Goal: Check status: Check status

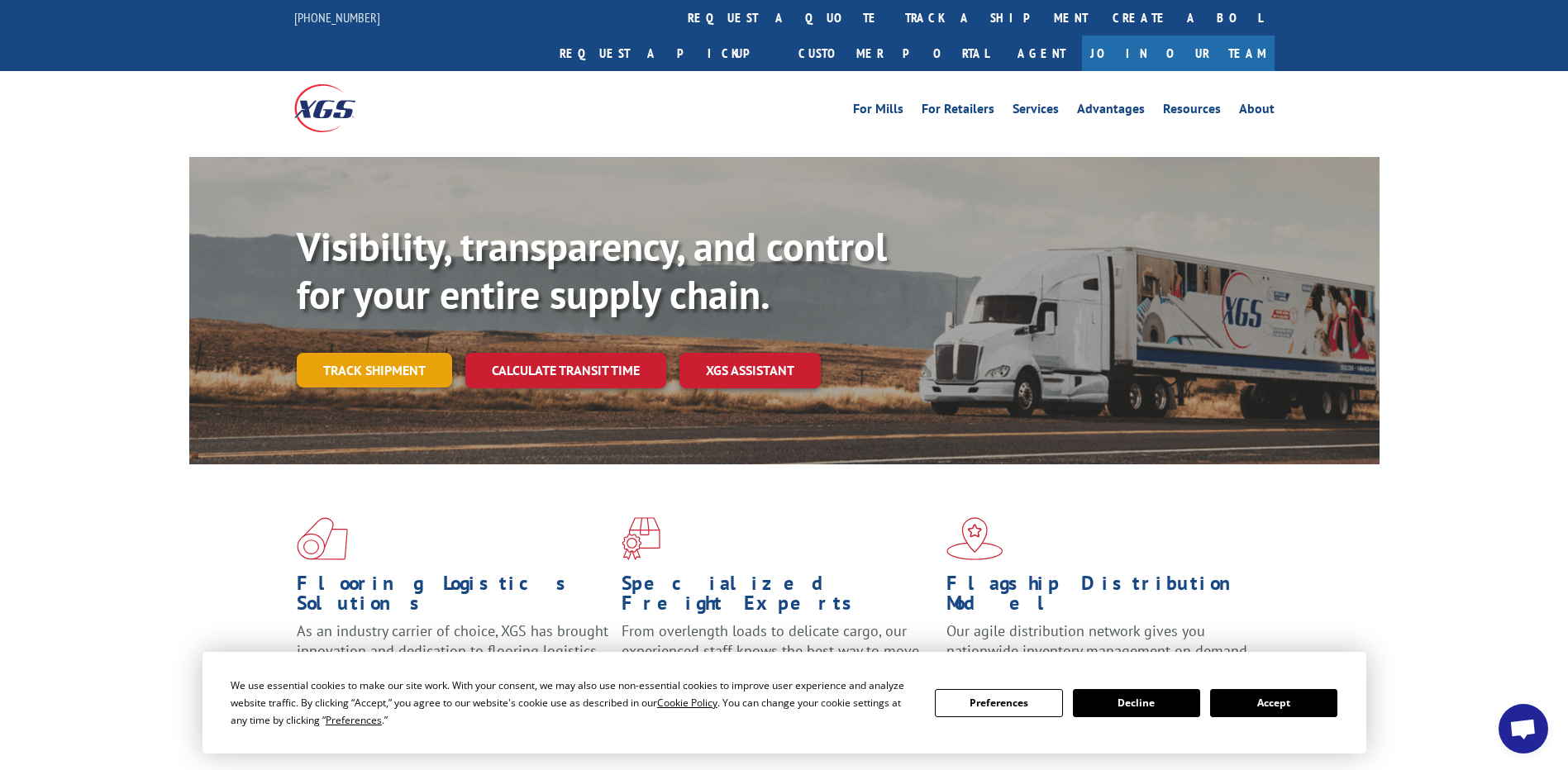
click at [383, 353] on link "Track shipment" at bounding box center [374, 370] width 155 height 35
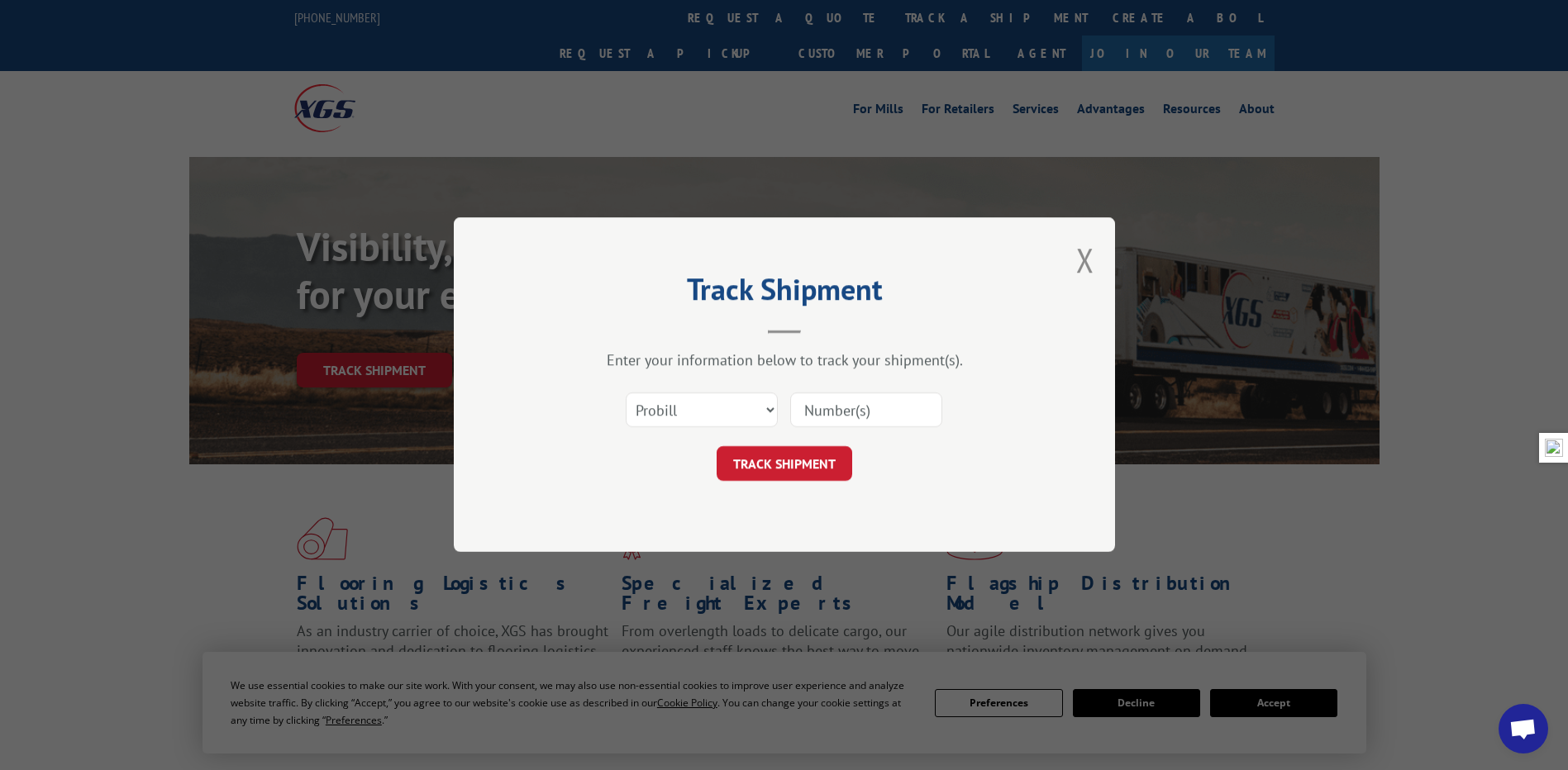
click at [821, 411] on input at bounding box center [866, 410] width 152 height 35
paste input "16779665SC1"
type input "16779665SC1"
click at [775, 455] on button "TRACK SHIPMENT" at bounding box center [784, 465] width 136 height 35
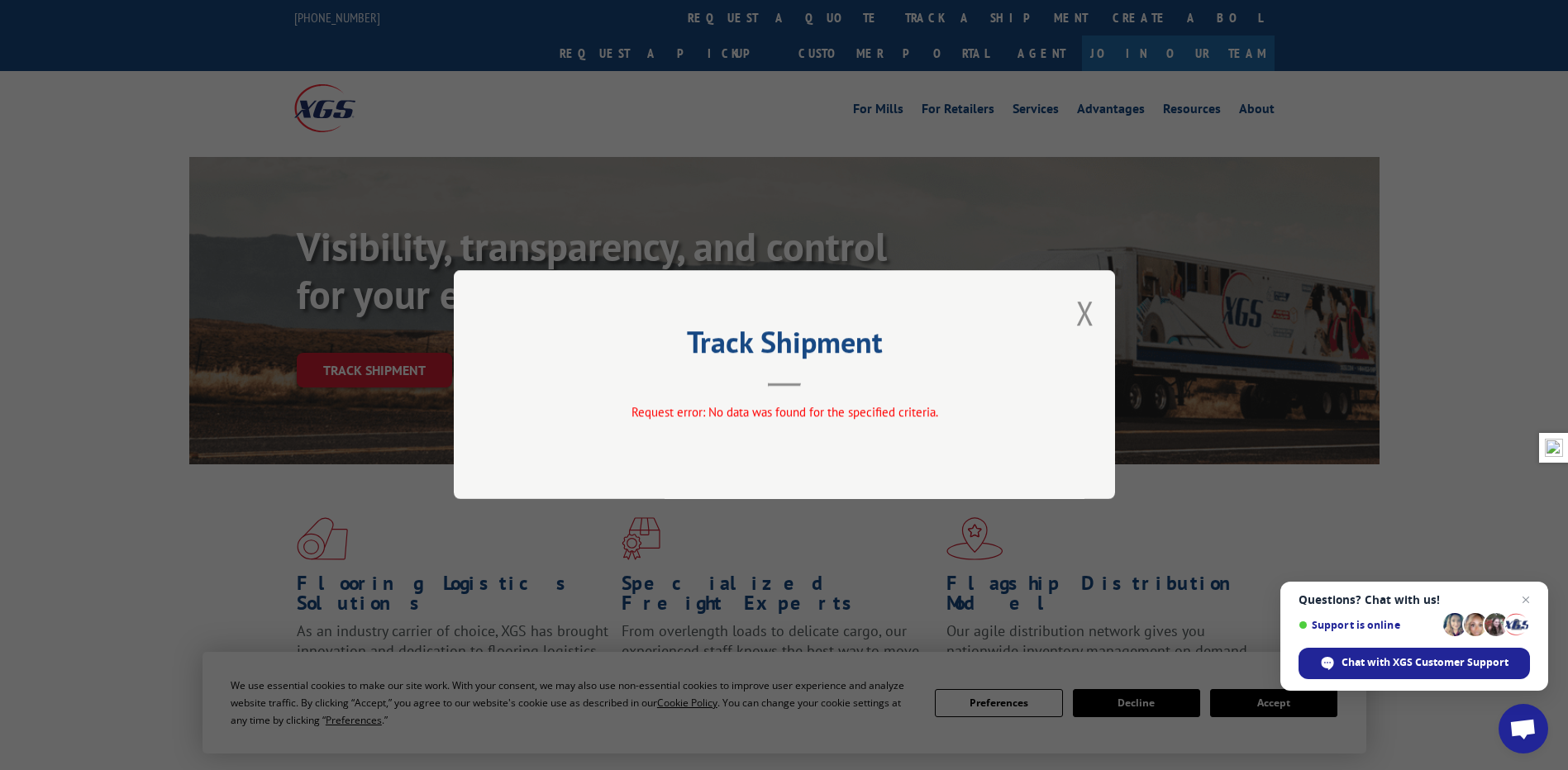
click at [784, 398] on div "Track Shipment Request error: No data was found for the specified criteria." at bounding box center [784, 384] width 661 height 228
click at [1100, 315] on div "Track Shipment Request error: No data was found for the specified criteria." at bounding box center [784, 384] width 661 height 228
click at [1114, 308] on div "Track Shipment Request error: No data was found for the specified criteria." at bounding box center [784, 385] width 1568 height 770
click at [1098, 309] on div "Track Shipment Request error: No data was found for the specified criteria." at bounding box center [784, 384] width 661 height 228
click at [1085, 315] on button "Close modal" at bounding box center [1085, 312] width 18 height 44
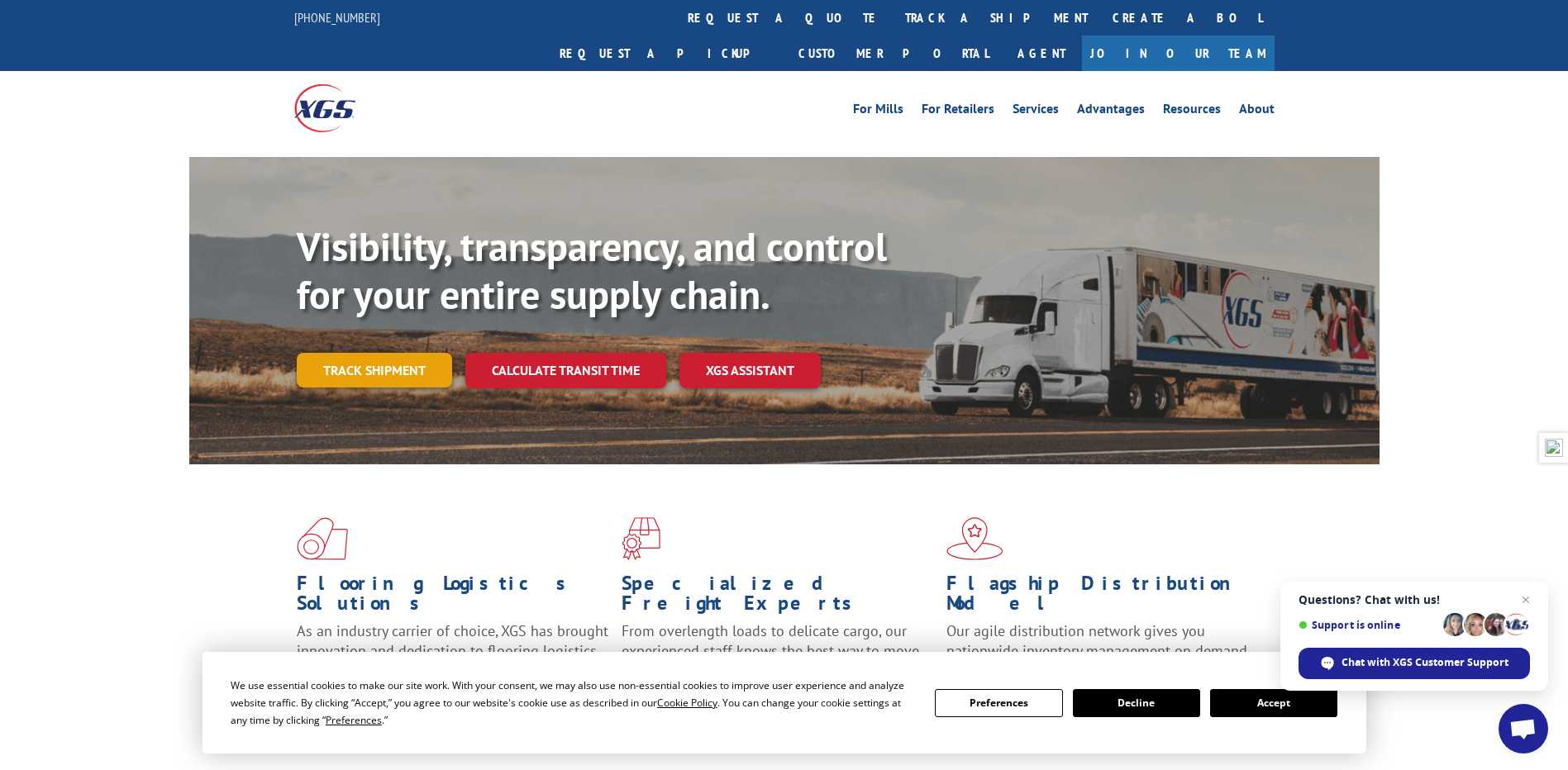
click at [393, 353] on link "Track shipment" at bounding box center [374, 370] width 155 height 35
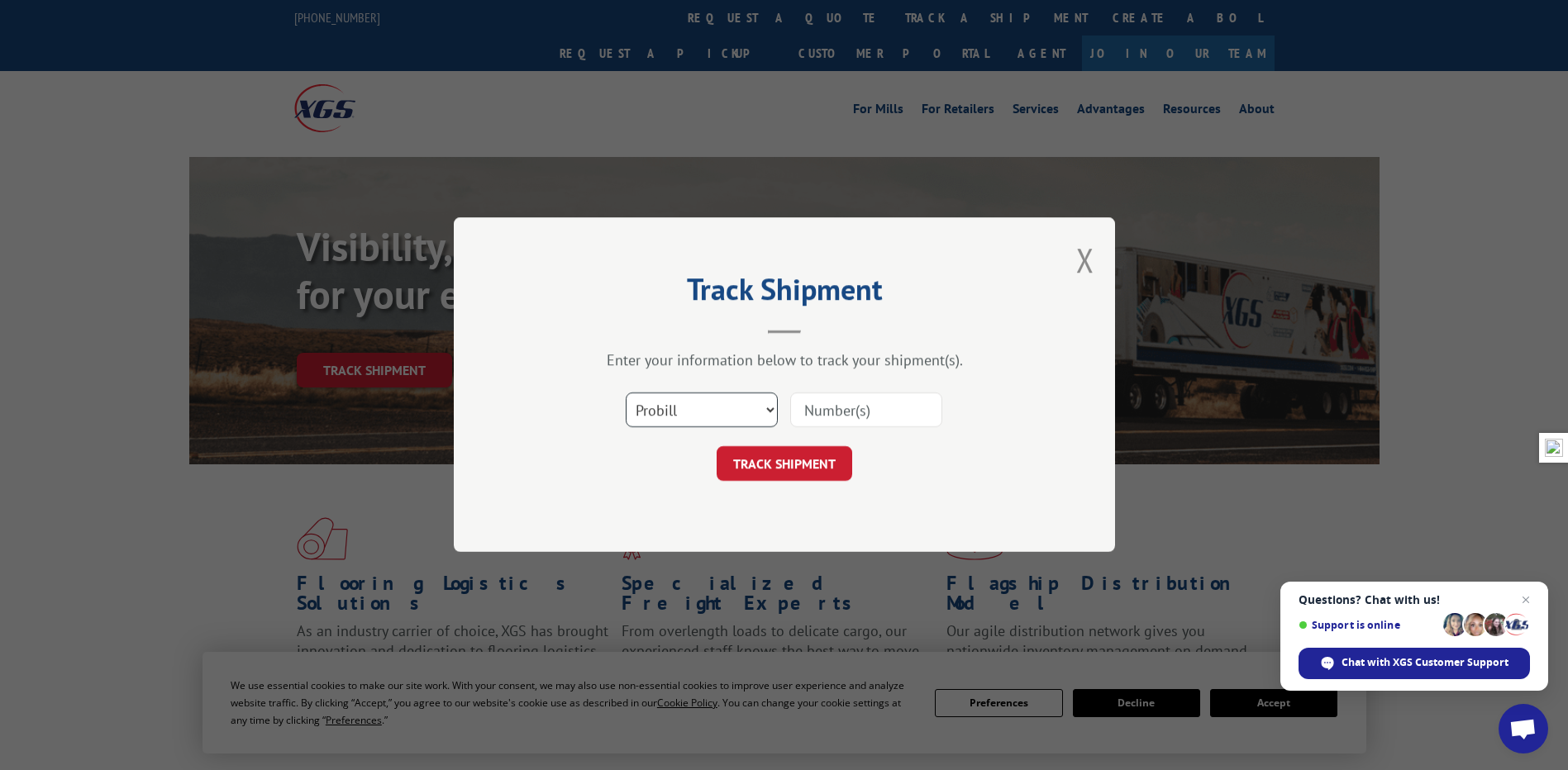
click at [714, 401] on select "Select category... Probill BOL PO" at bounding box center [702, 410] width 152 height 35
select select "bol"
click at [626, 393] on select "Select category... Probill BOL PO" at bounding box center [702, 410] width 152 height 35
click at [830, 398] on input at bounding box center [866, 410] width 152 height 35
paste input "16779665SC1"
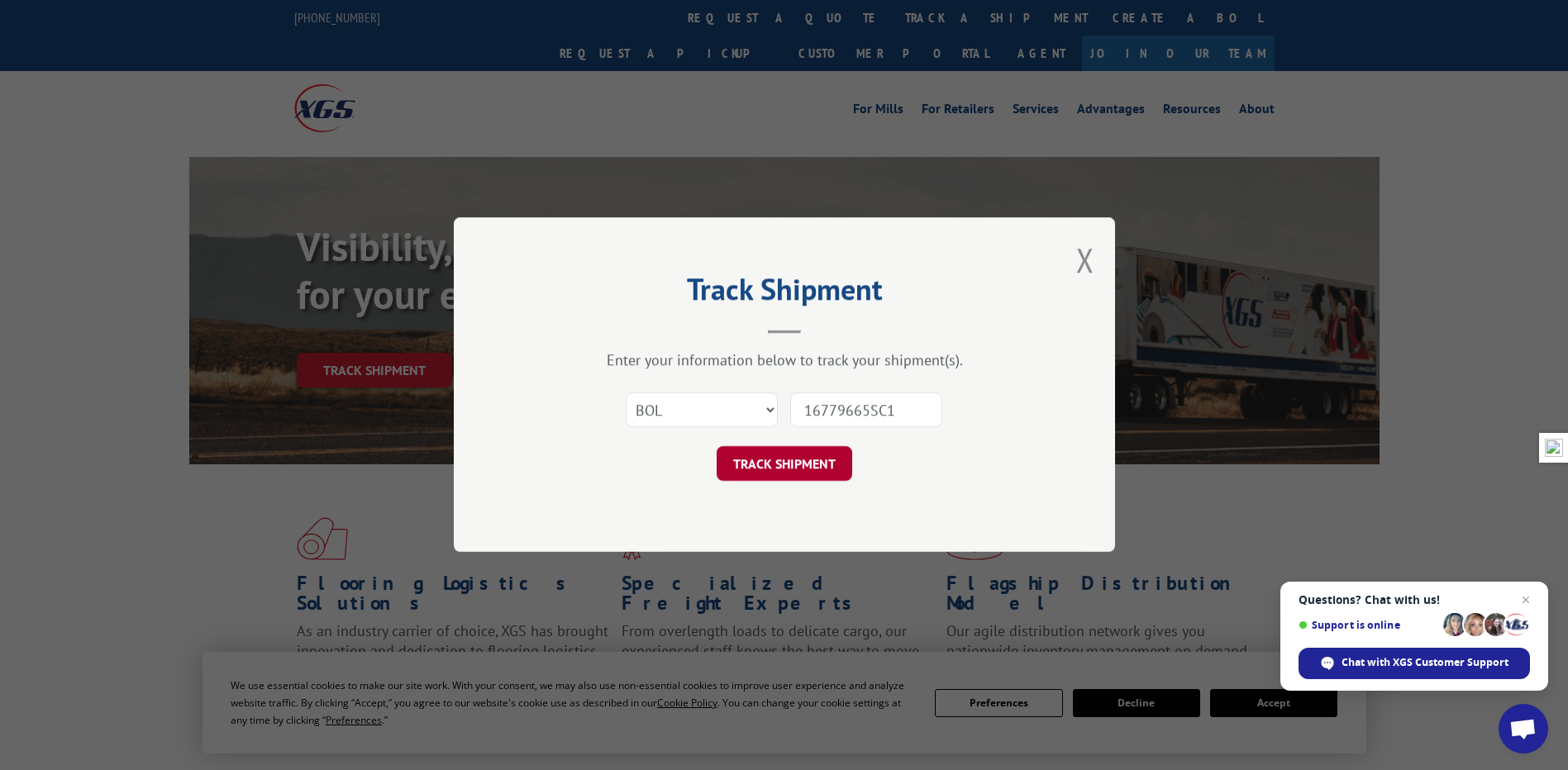
type input "16779665SC1"
click at [752, 460] on button "TRACK SHIPMENT" at bounding box center [784, 465] width 136 height 35
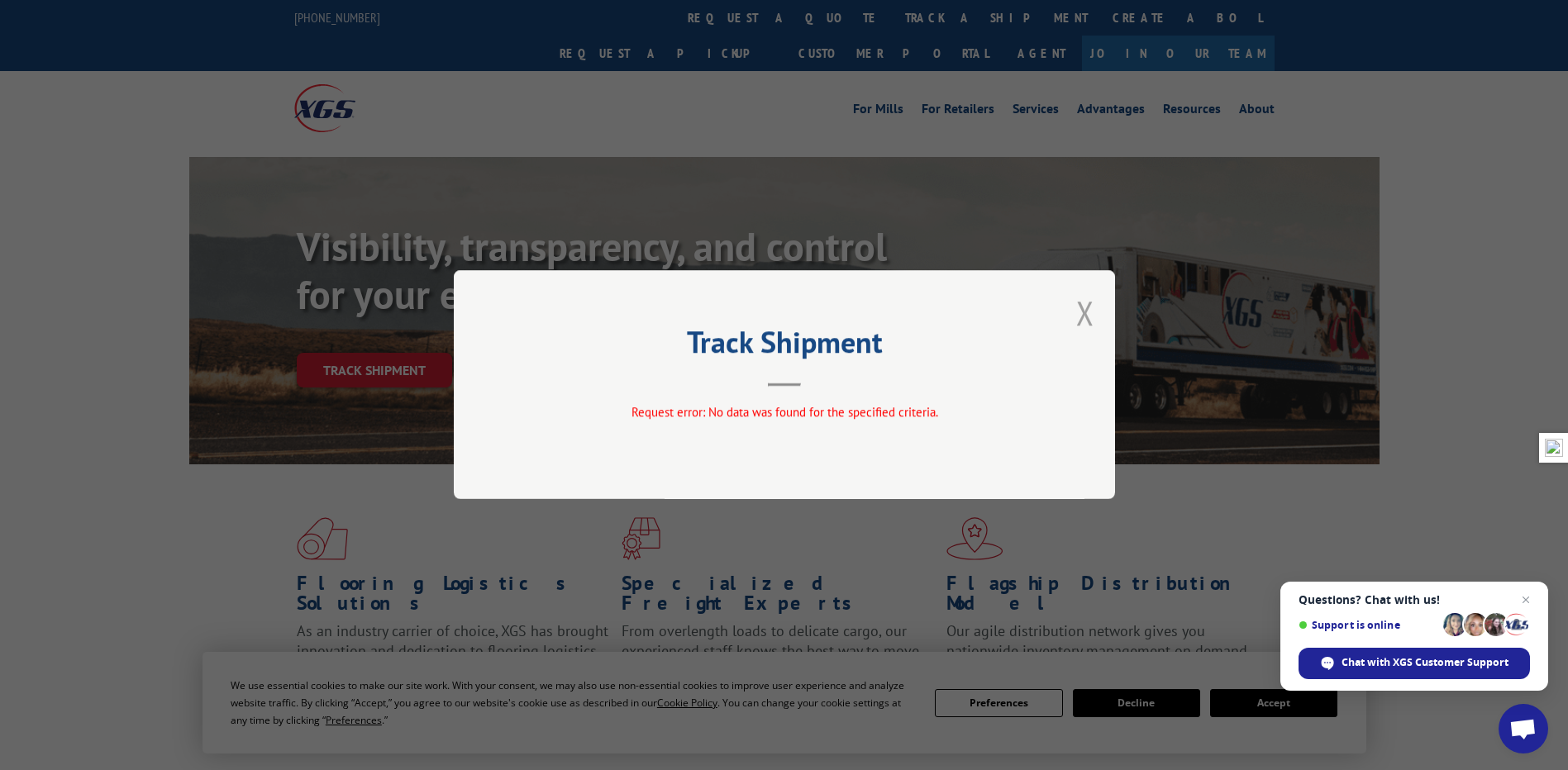
click at [1084, 313] on button "Close modal" at bounding box center [1085, 312] width 18 height 44
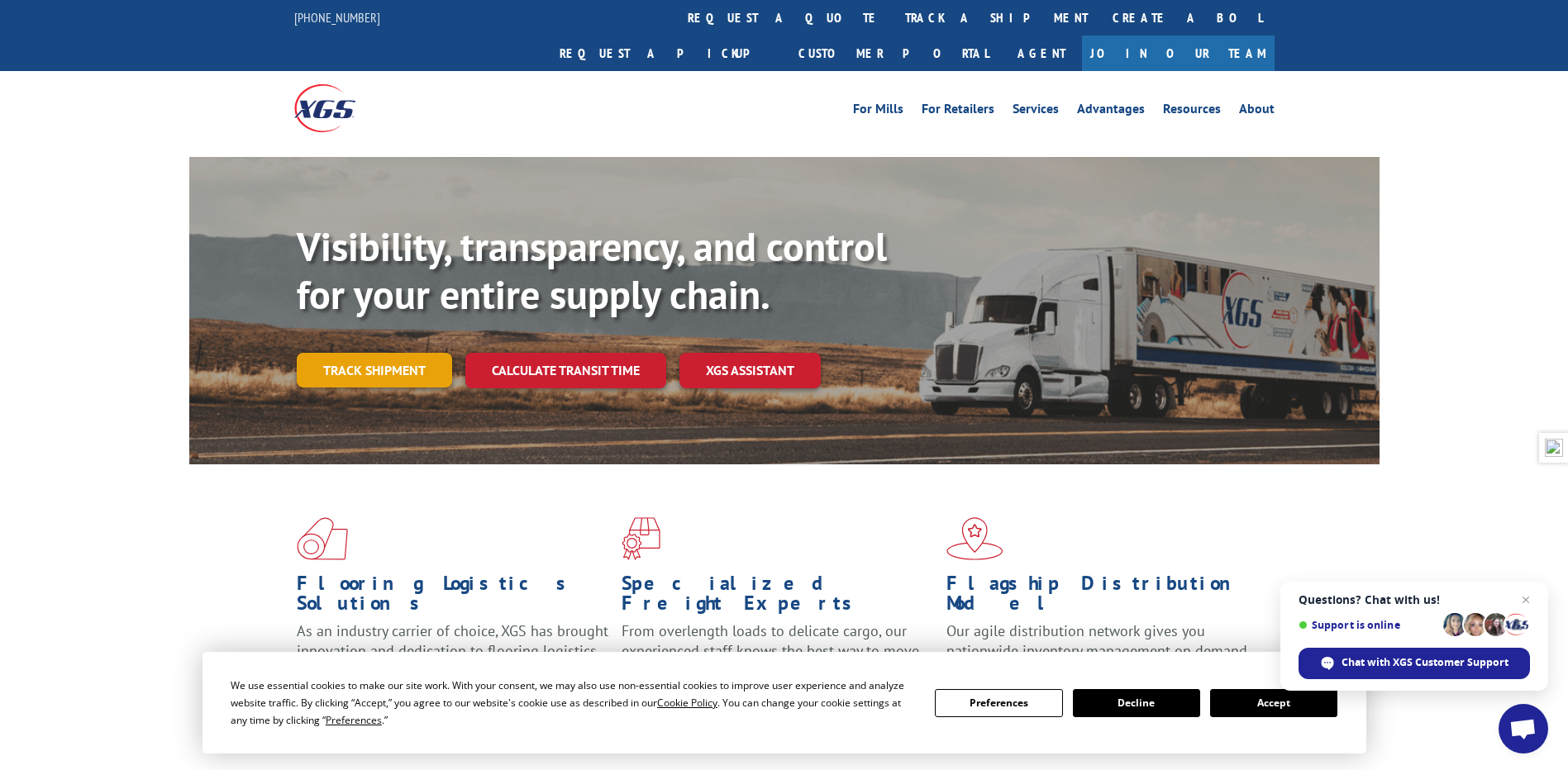
click at [332, 353] on link "Track shipment" at bounding box center [374, 370] width 155 height 35
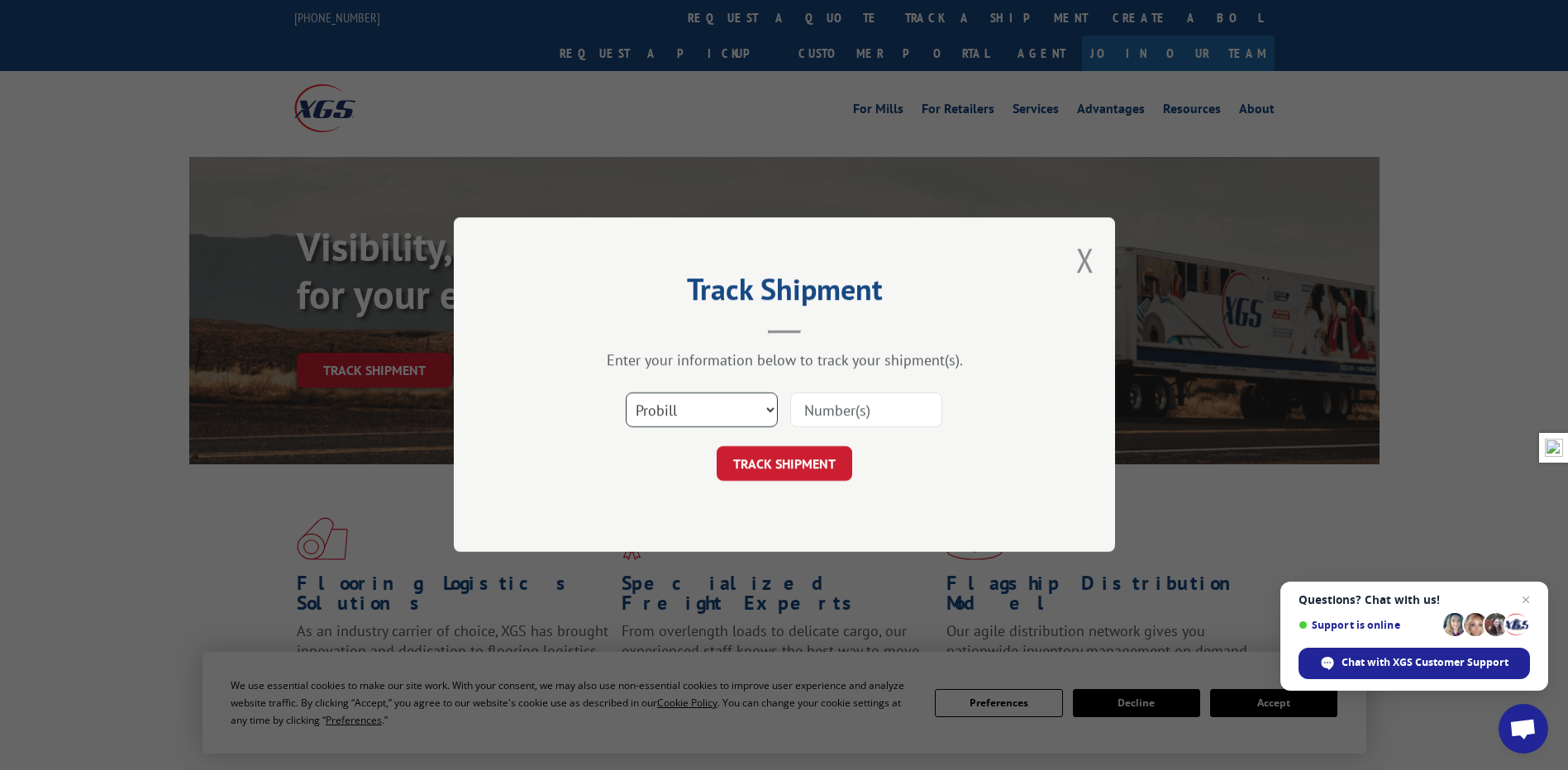
click at [730, 410] on select "Select category... Probill BOL PO" at bounding box center [702, 410] width 152 height 35
select select "po"
click at [626, 393] on select "Select category... Probill BOL PO" at bounding box center [702, 410] width 152 height 35
click at [822, 433] on form "Select category... Probill BOL PO TRACK SHIPMENT" at bounding box center [784, 432] width 496 height 98
drag, startPoint x: 822, startPoint y: 433, endPoint x: 829, endPoint y: 414, distance: 20.2
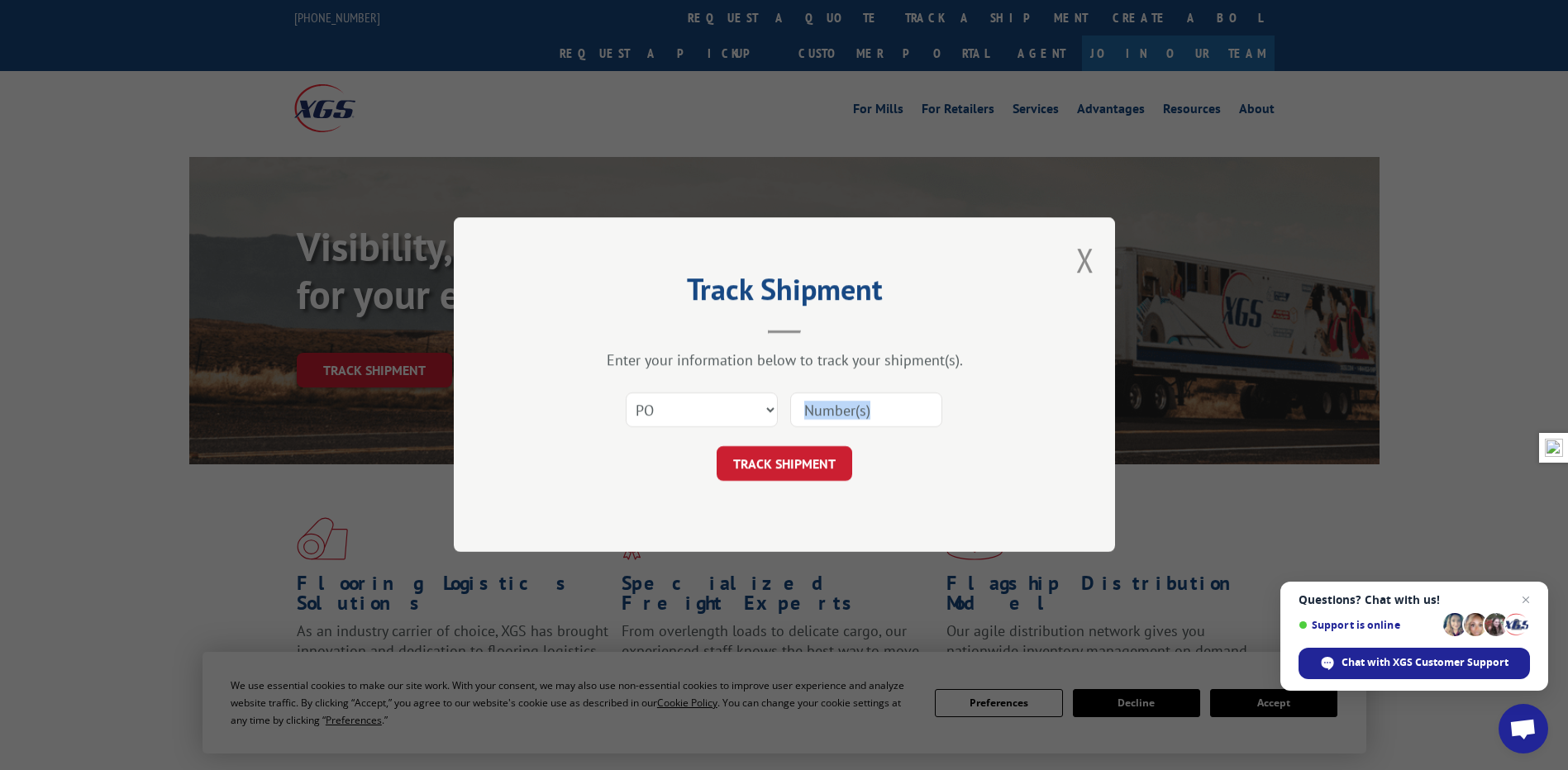
click at [829, 414] on input at bounding box center [866, 410] width 152 height 35
paste input "16779665SC1"
type input "16779665SC1"
click at [830, 463] on button "TRACK SHIPMENT" at bounding box center [784, 465] width 136 height 35
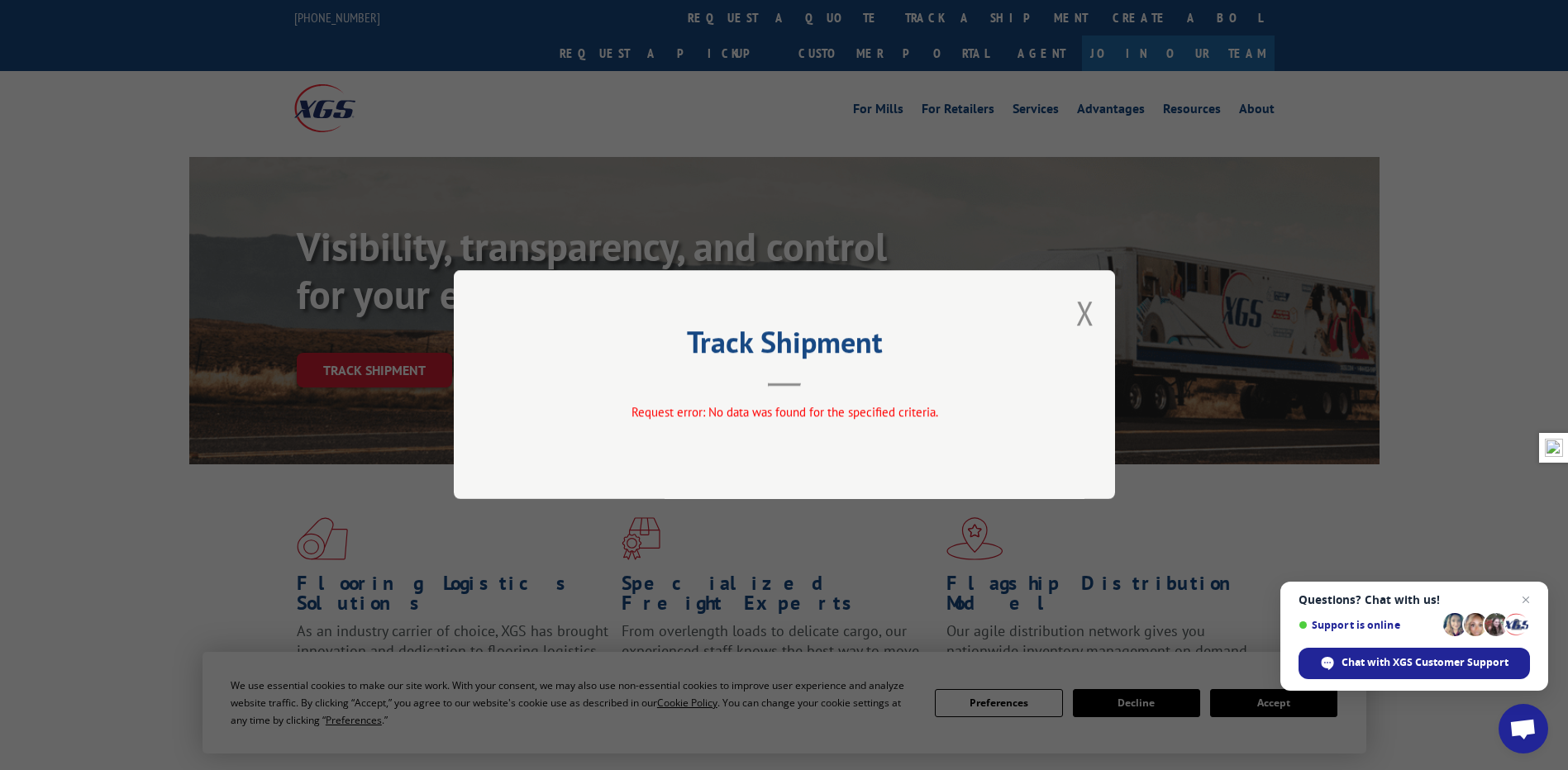
click at [574, 38] on div "Track Shipment Request error: No data was found for the specified criteria." at bounding box center [784, 385] width 1568 height 770
click at [1089, 326] on button "Close modal" at bounding box center [1085, 312] width 18 height 44
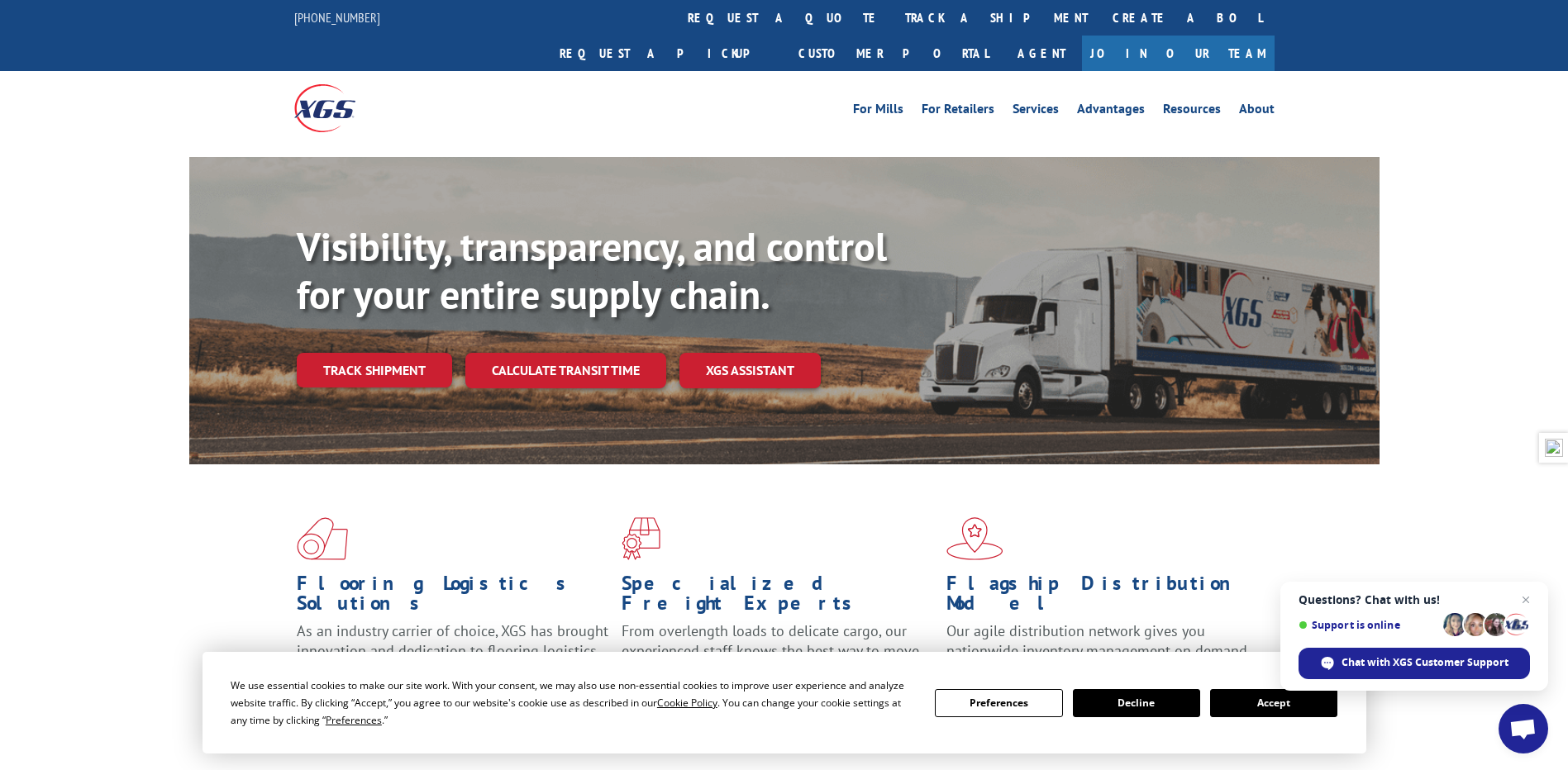
click at [397, 316] on div "Visibility, transparency, and control for your entire supply chain. Track shipm…" at bounding box center [838, 338] width 1083 height 230
click at [392, 353] on link "Track shipment" at bounding box center [374, 370] width 155 height 35
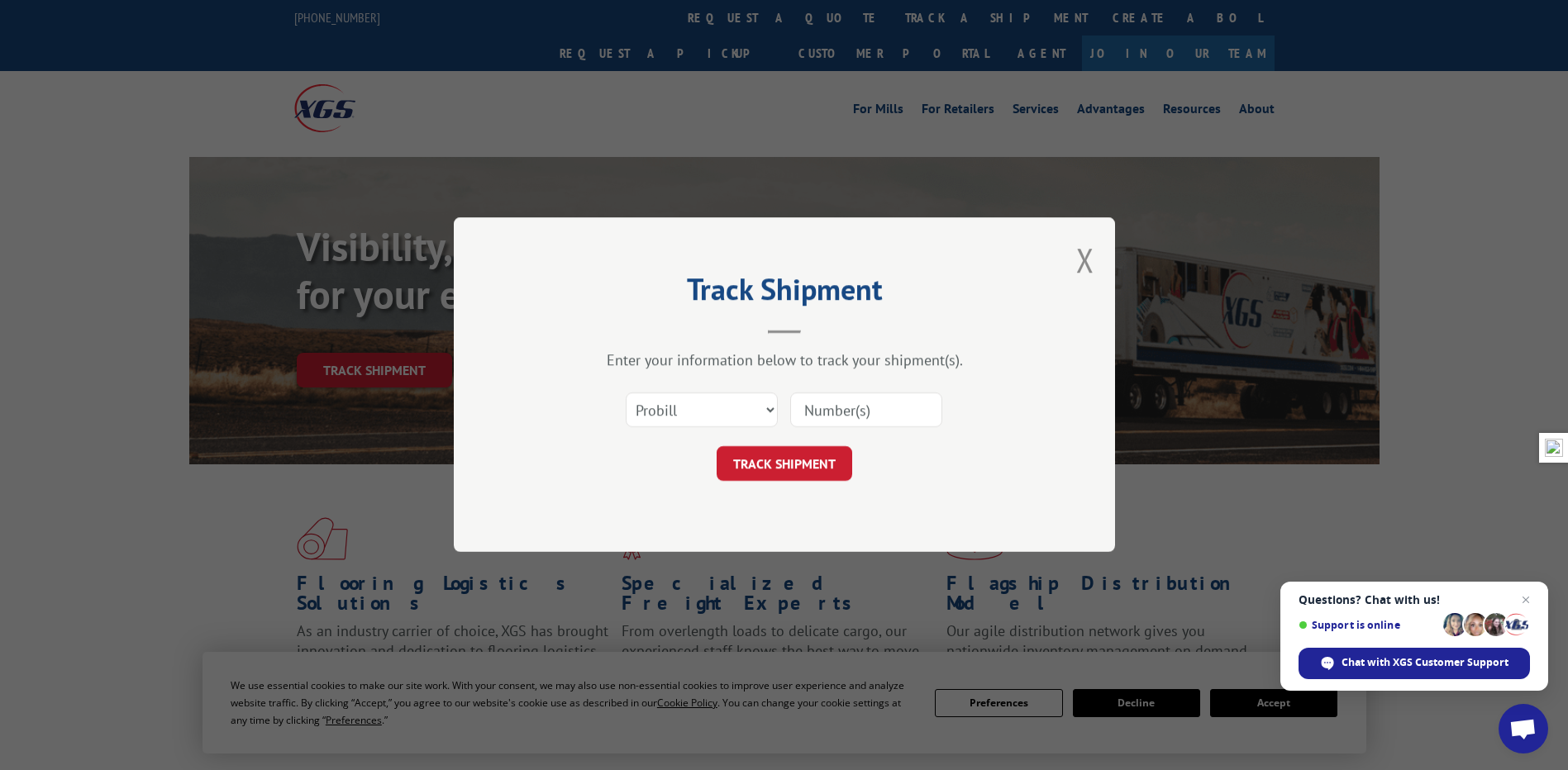
click at [851, 409] on input at bounding box center [866, 410] width 152 height 35
paste input "16779665SC1"
type input "16779665SC1"
click at [779, 459] on button "TRACK SHIPMENT" at bounding box center [784, 465] width 136 height 35
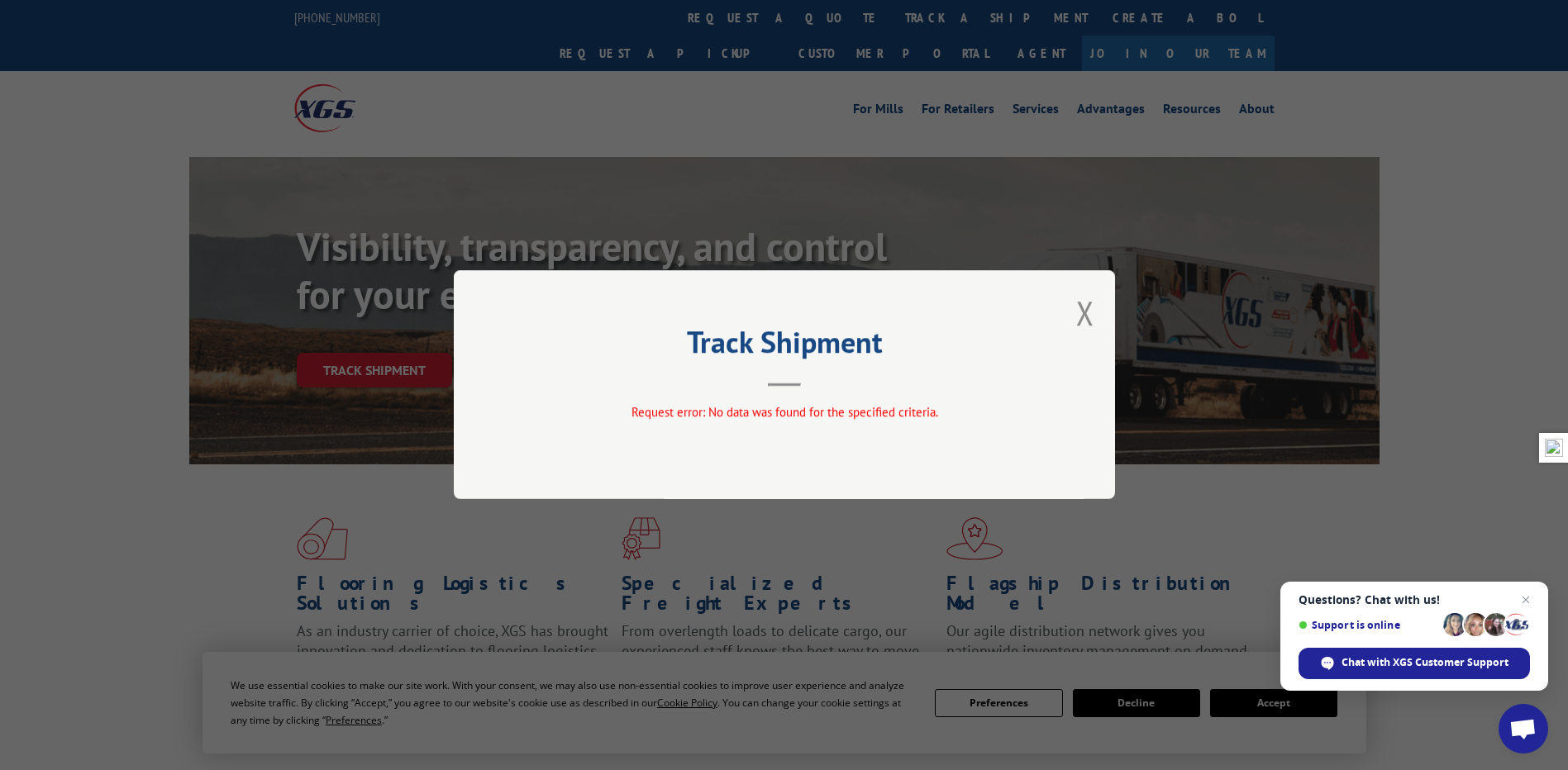
click at [1099, 316] on div "Track Shipment Request error: No data was found for the specified criteria." at bounding box center [784, 384] width 661 height 228
click at [1091, 309] on button "Close modal" at bounding box center [1085, 312] width 18 height 44
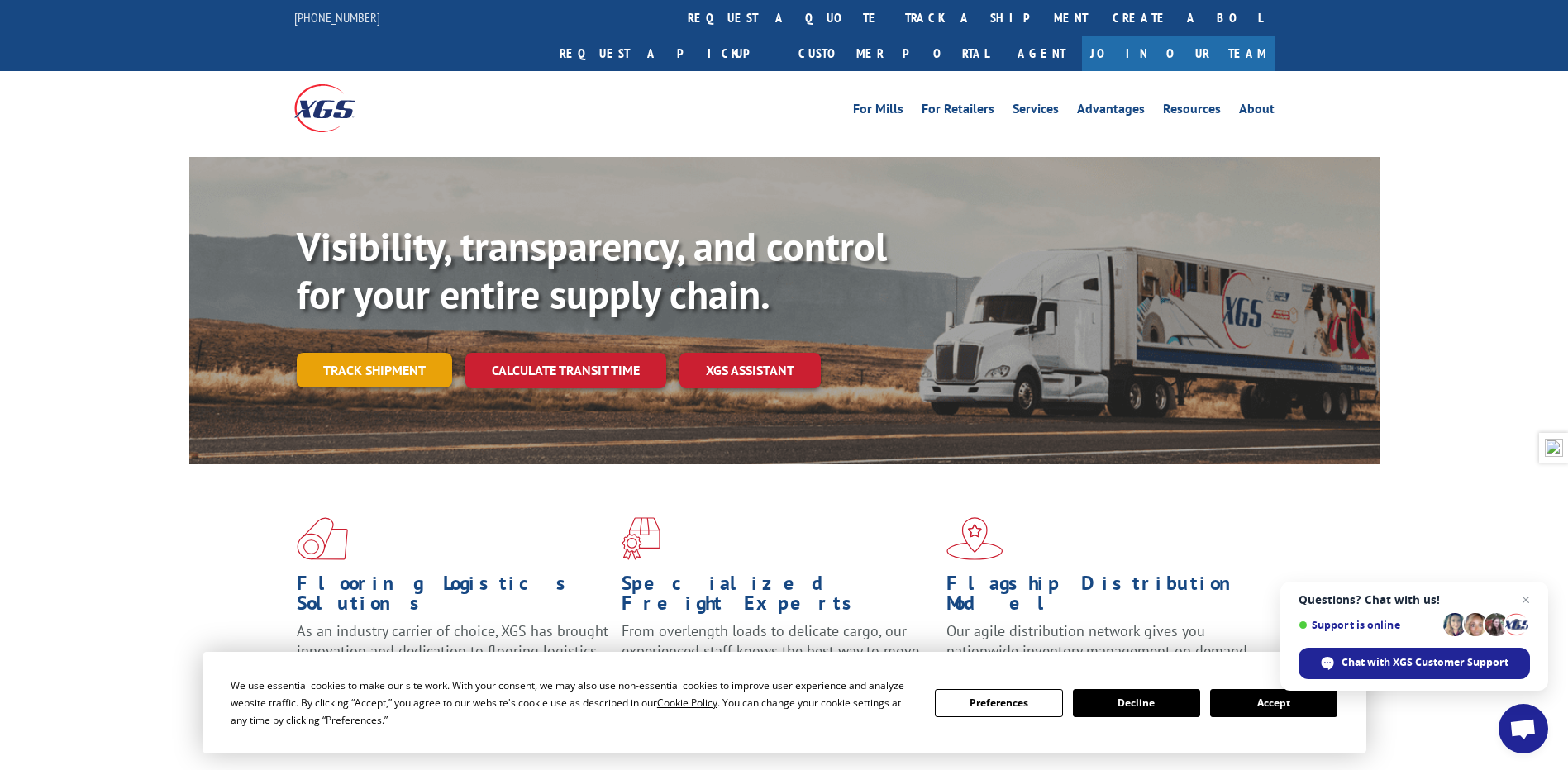
click at [376, 353] on link "Track shipment" at bounding box center [374, 370] width 155 height 35
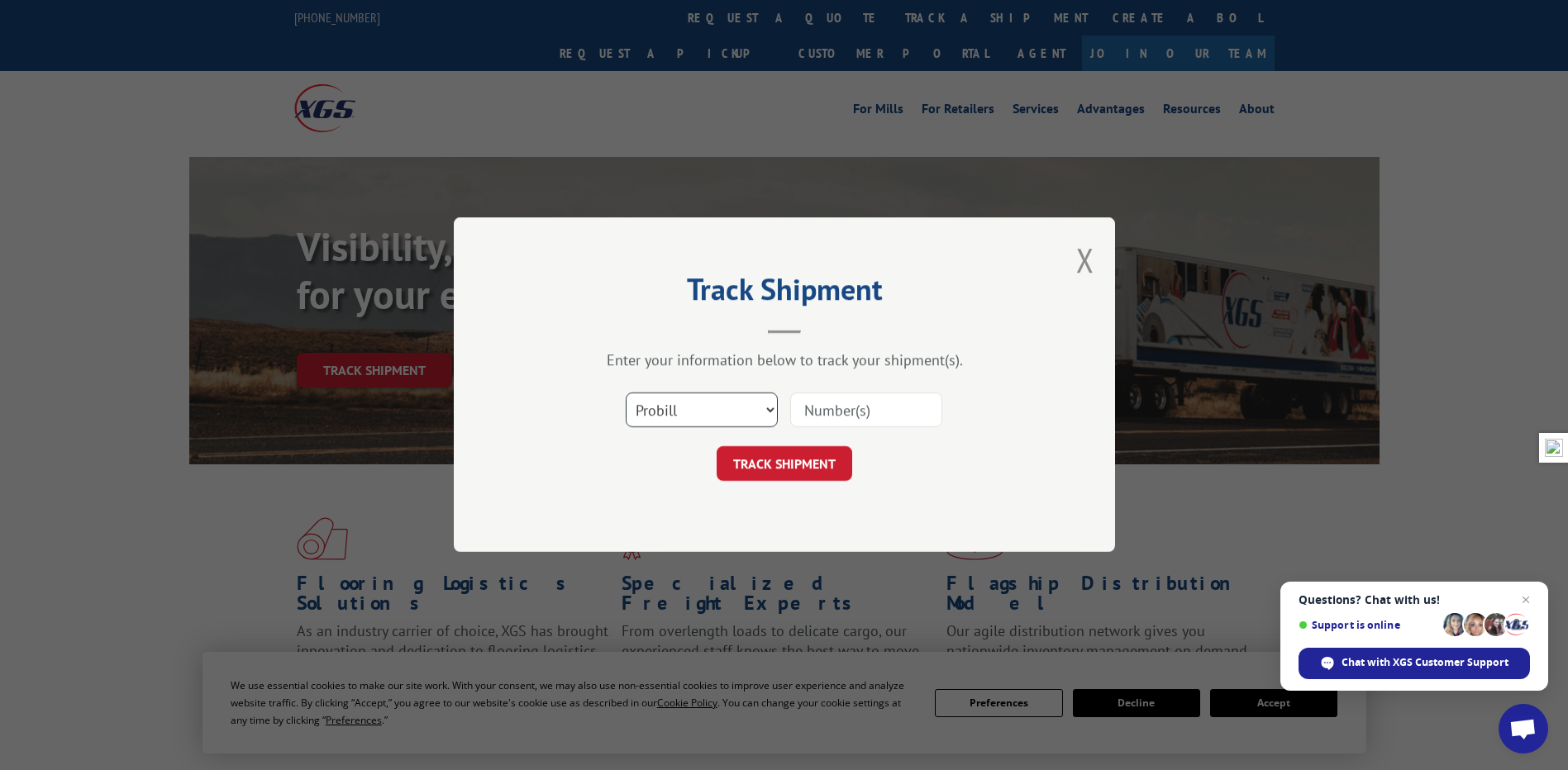
click at [732, 405] on select "Select category... Probill BOL PO" at bounding box center [702, 410] width 152 height 35
select select "bol"
click at [626, 393] on select "Select category... Probill BOL PO" at bounding box center [702, 410] width 152 height 35
click at [908, 405] on input at bounding box center [866, 410] width 152 height 35
paste input "16779665SC1"
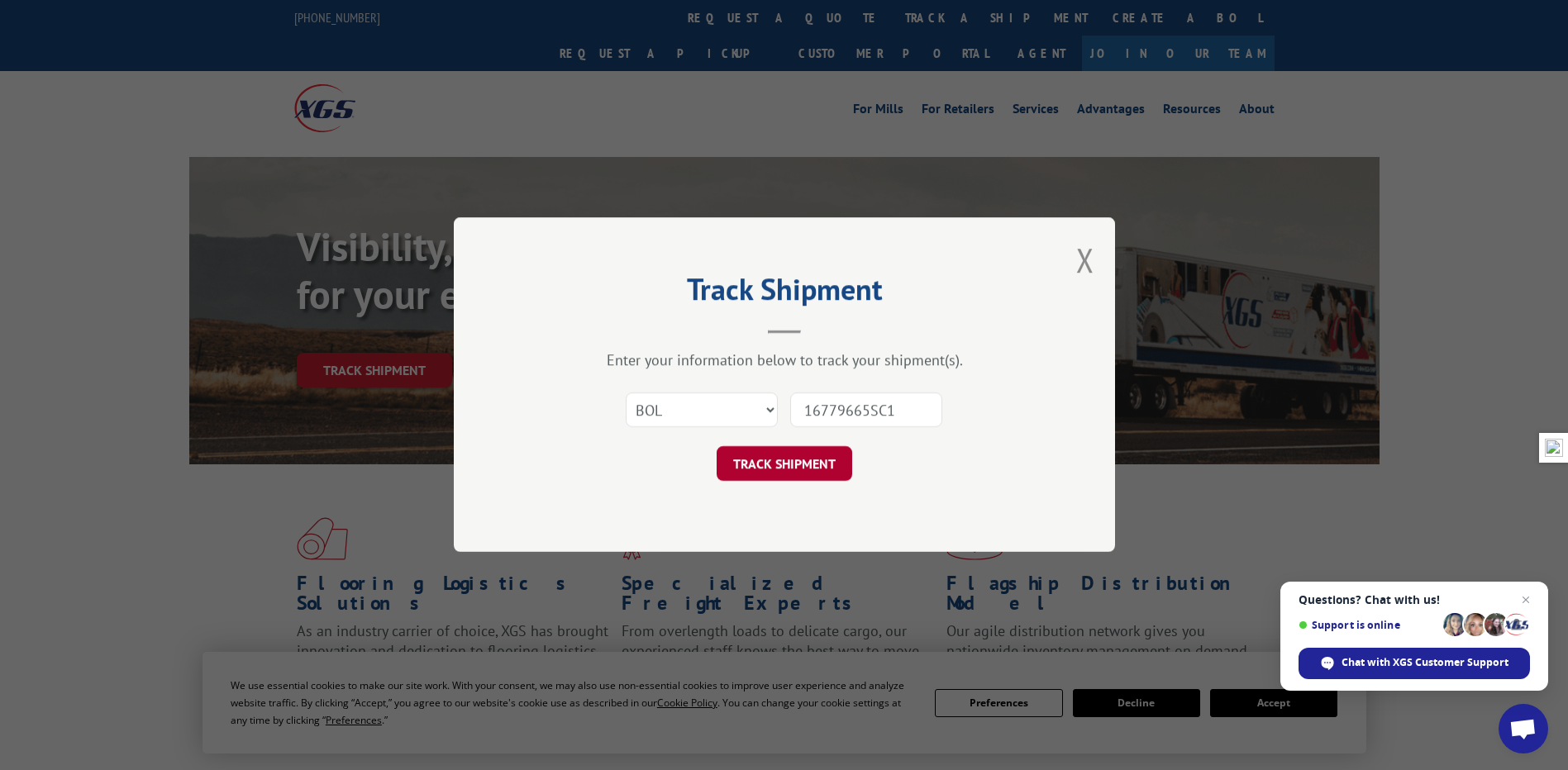
type input "16779665SC1"
click at [776, 474] on button "TRACK SHIPMENT" at bounding box center [784, 465] width 136 height 35
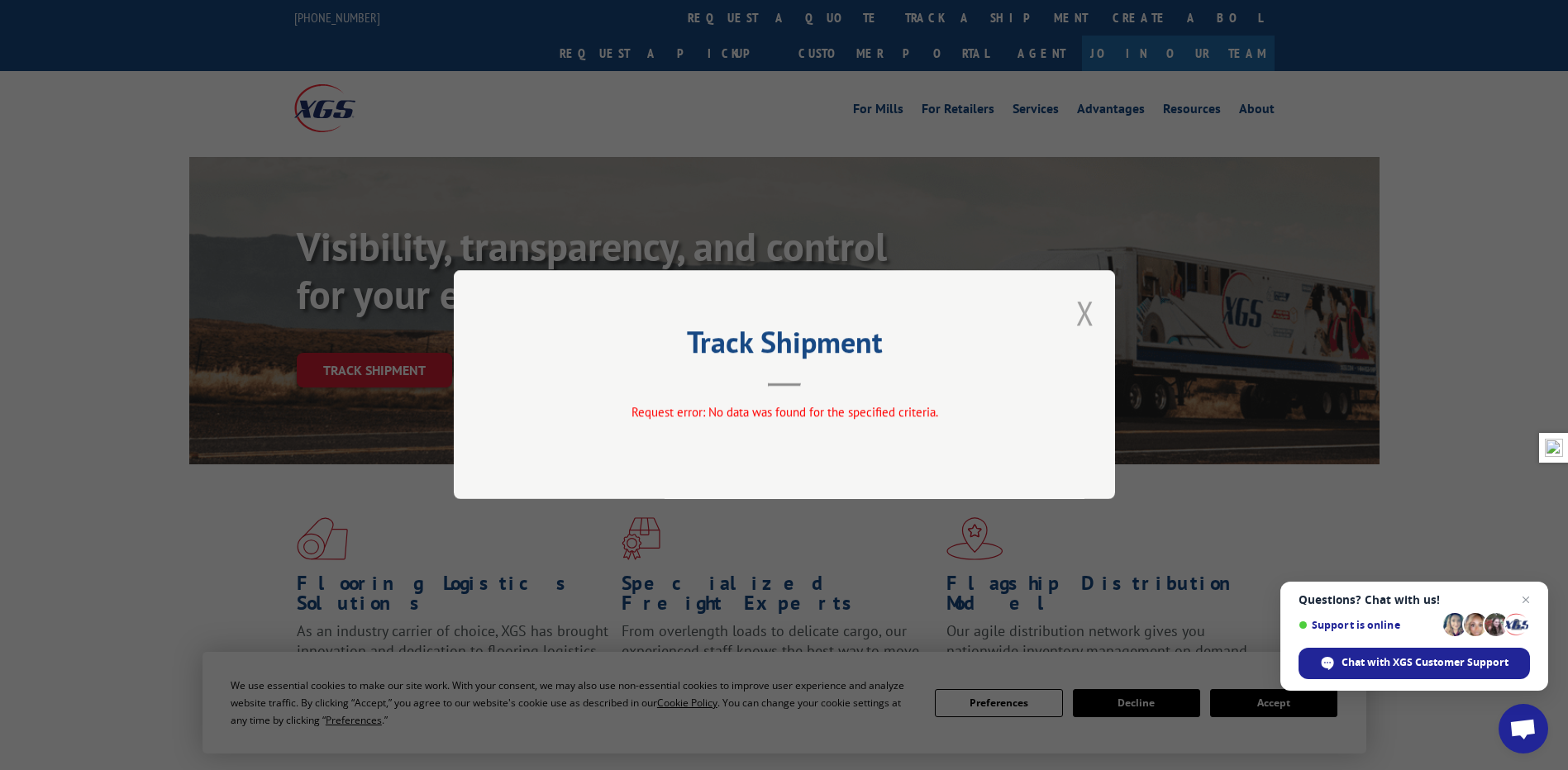
click at [1080, 320] on button "Close modal" at bounding box center [1085, 312] width 18 height 44
